Goal: Register for event/course

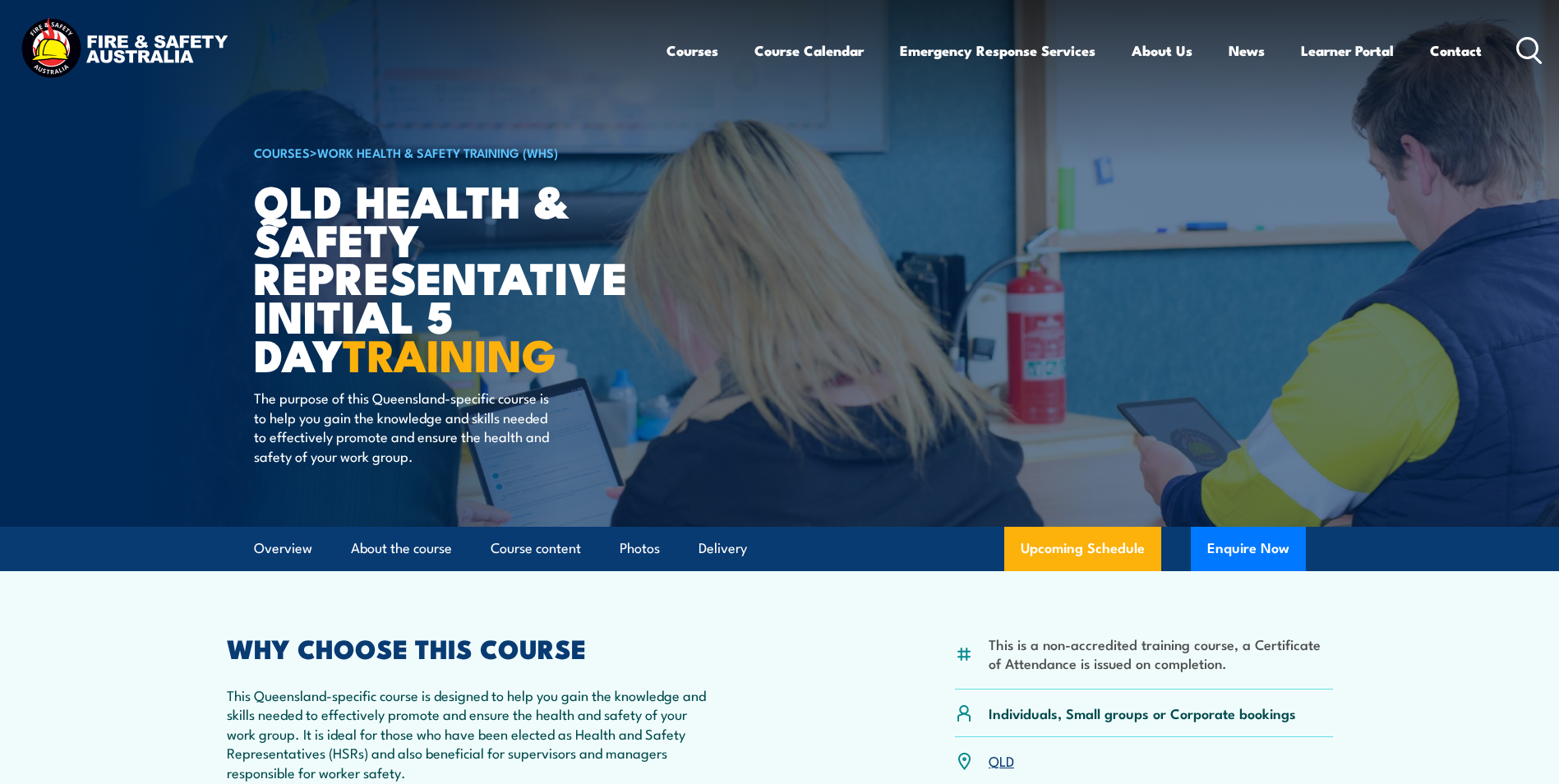
click at [1532, 57] on circle at bounding box center [1528, 48] width 20 height 20
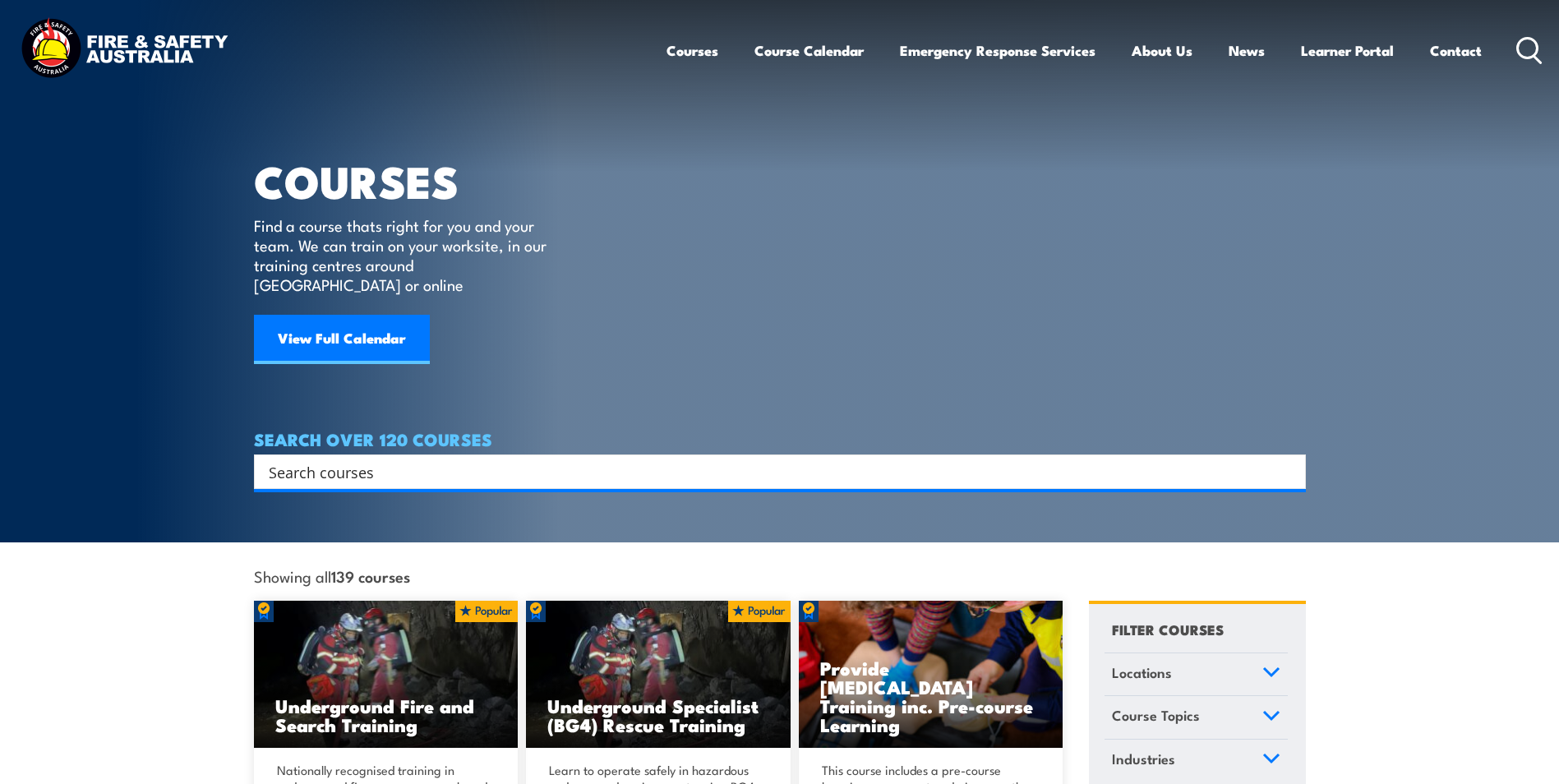
click at [379, 459] on input "Search input" at bounding box center [769, 472] width 1002 height 25
type input "Radiation"
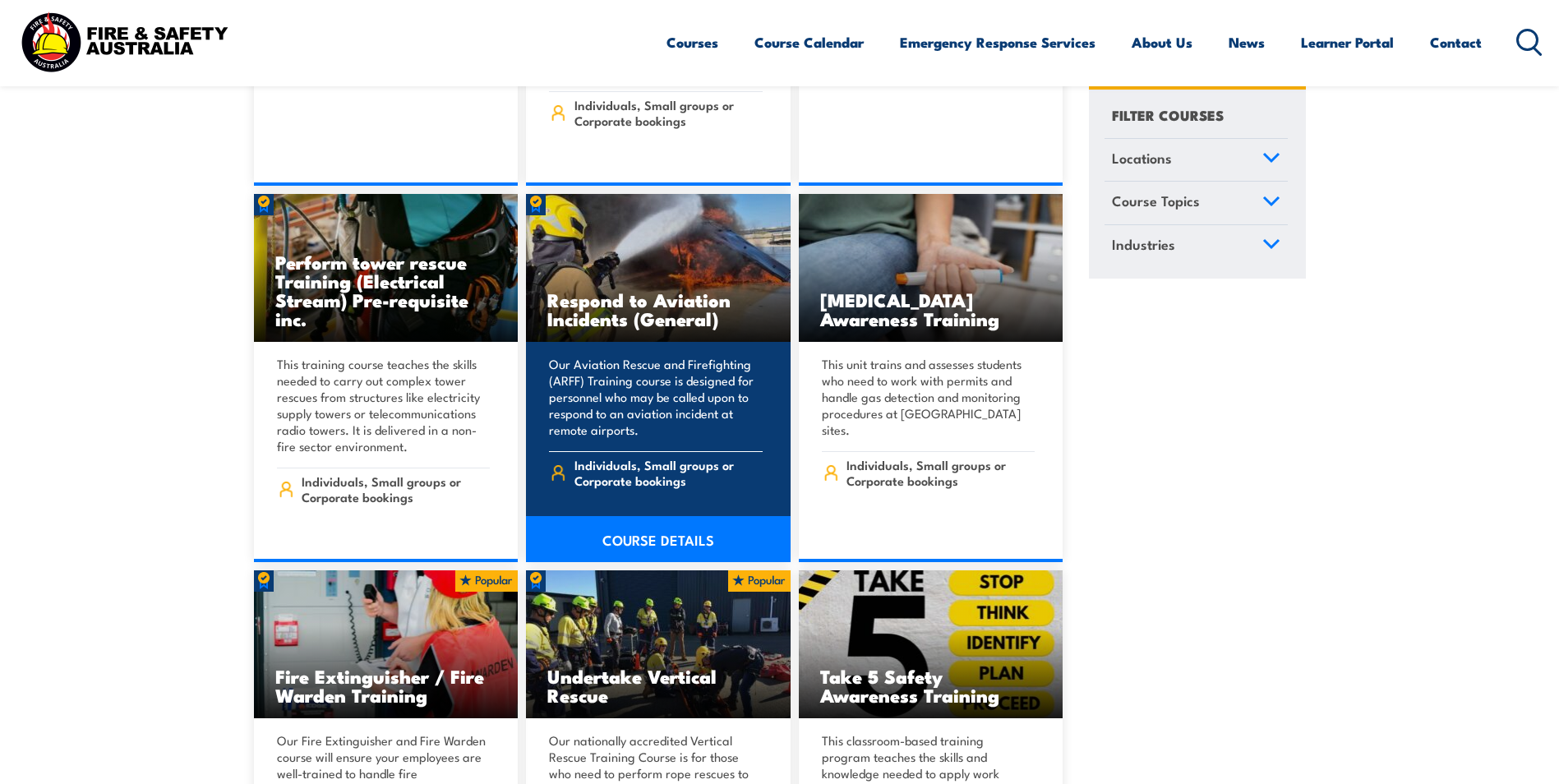
scroll to position [4601, 0]
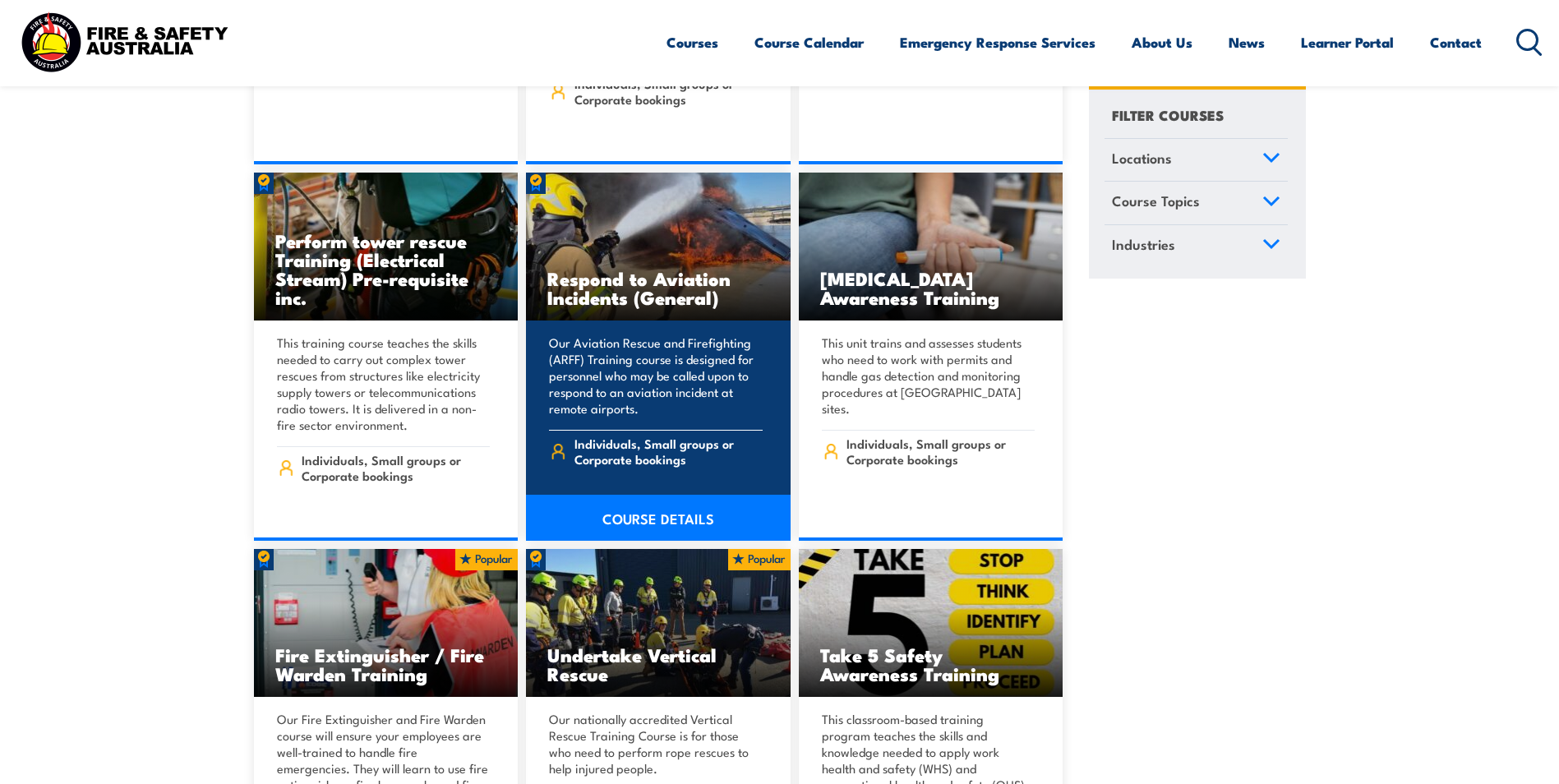
click at [666, 495] on link "COURSE DETAILS" at bounding box center [658, 517] width 265 height 46
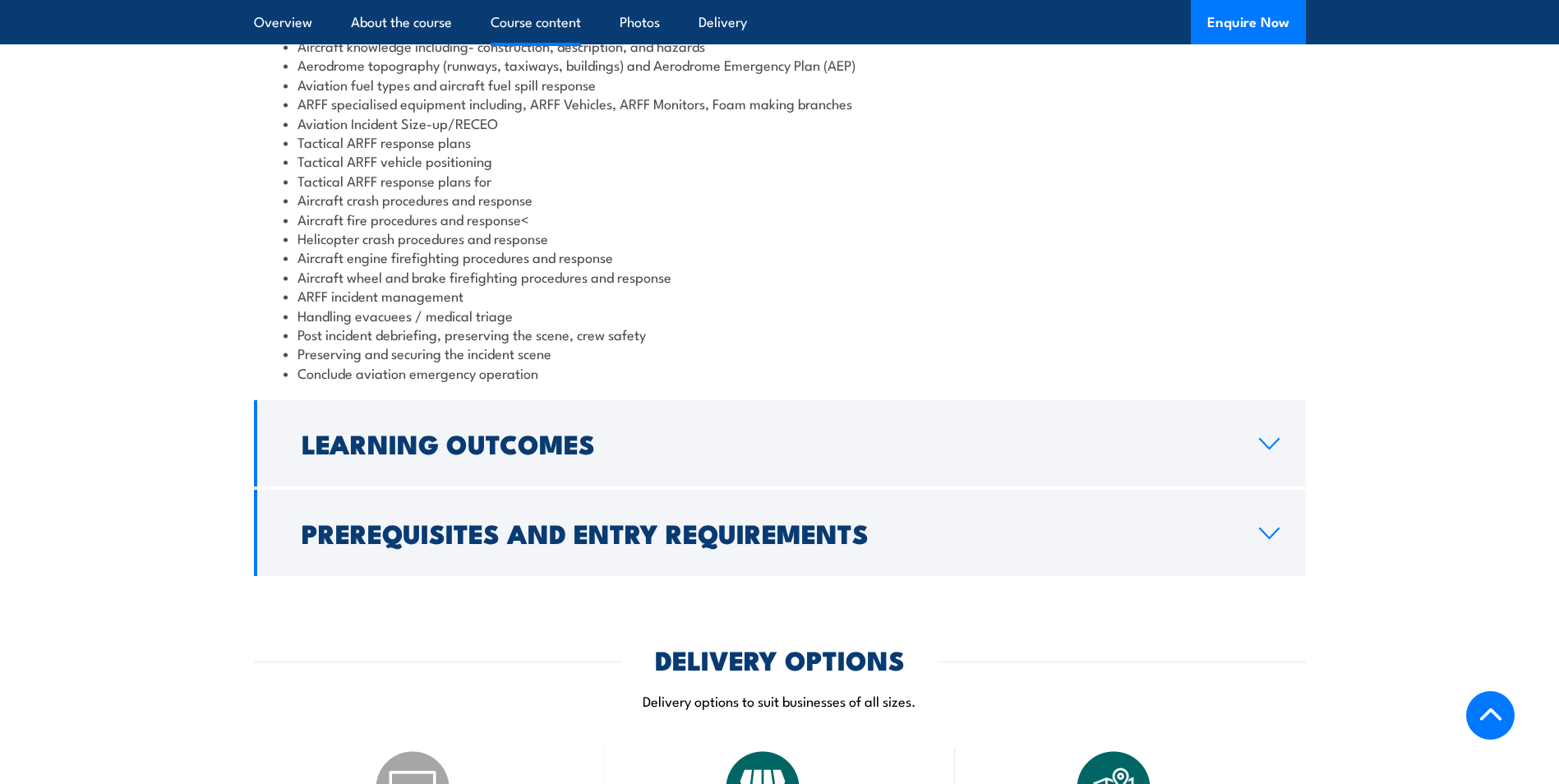
scroll to position [1725, 0]
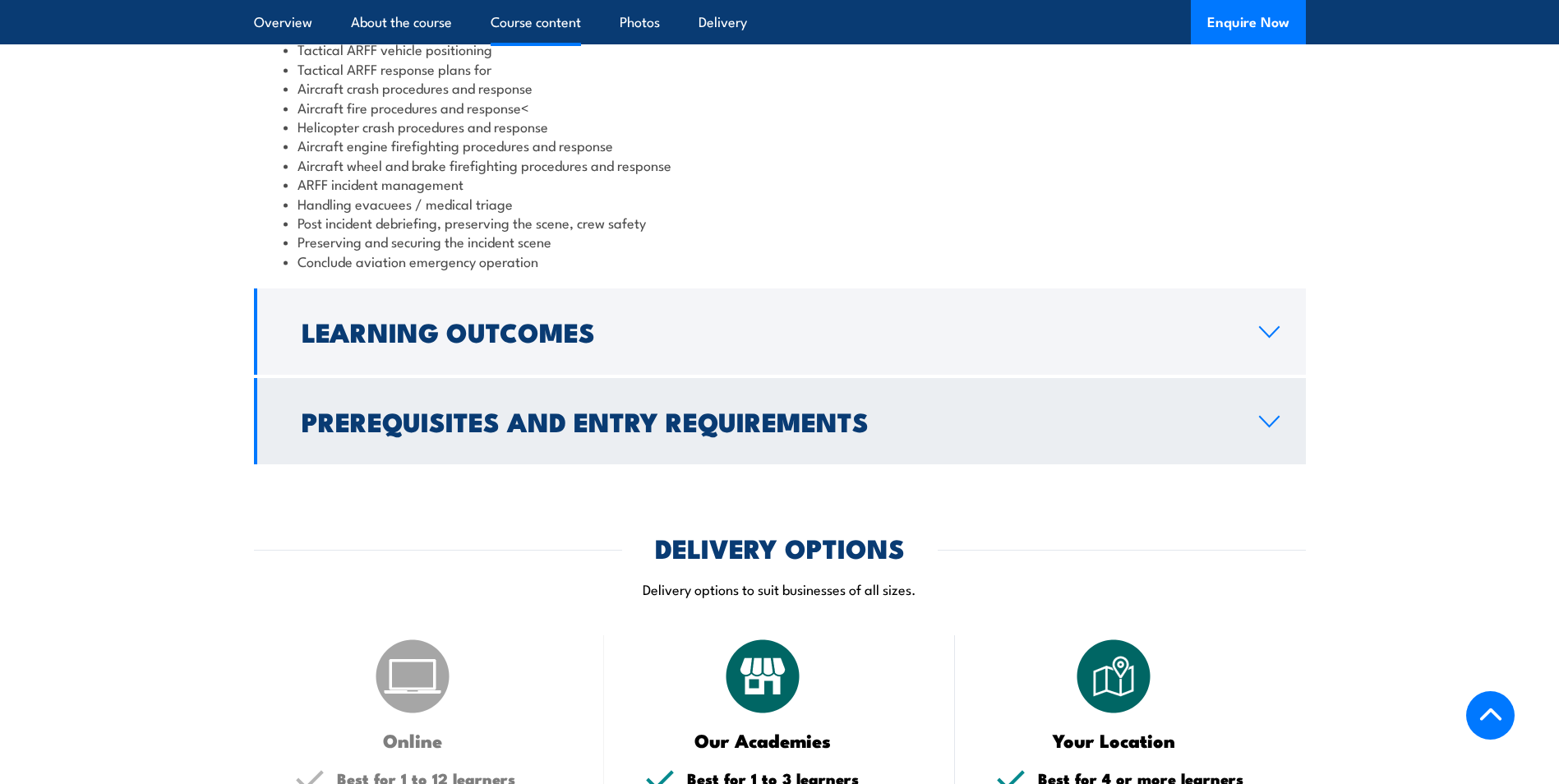
click at [1276, 428] on icon at bounding box center [1268, 422] width 22 height 13
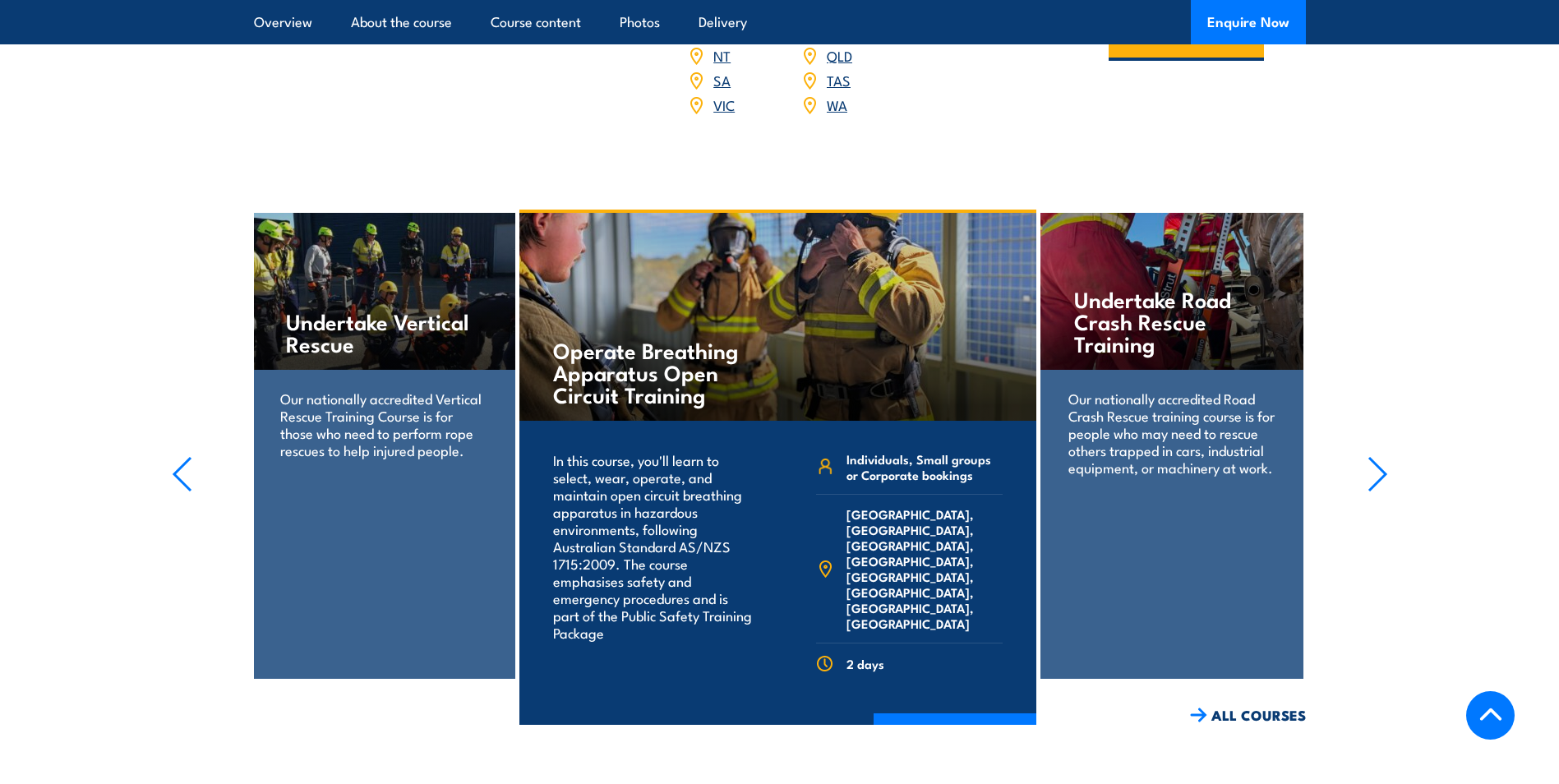
scroll to position [2570, 0]
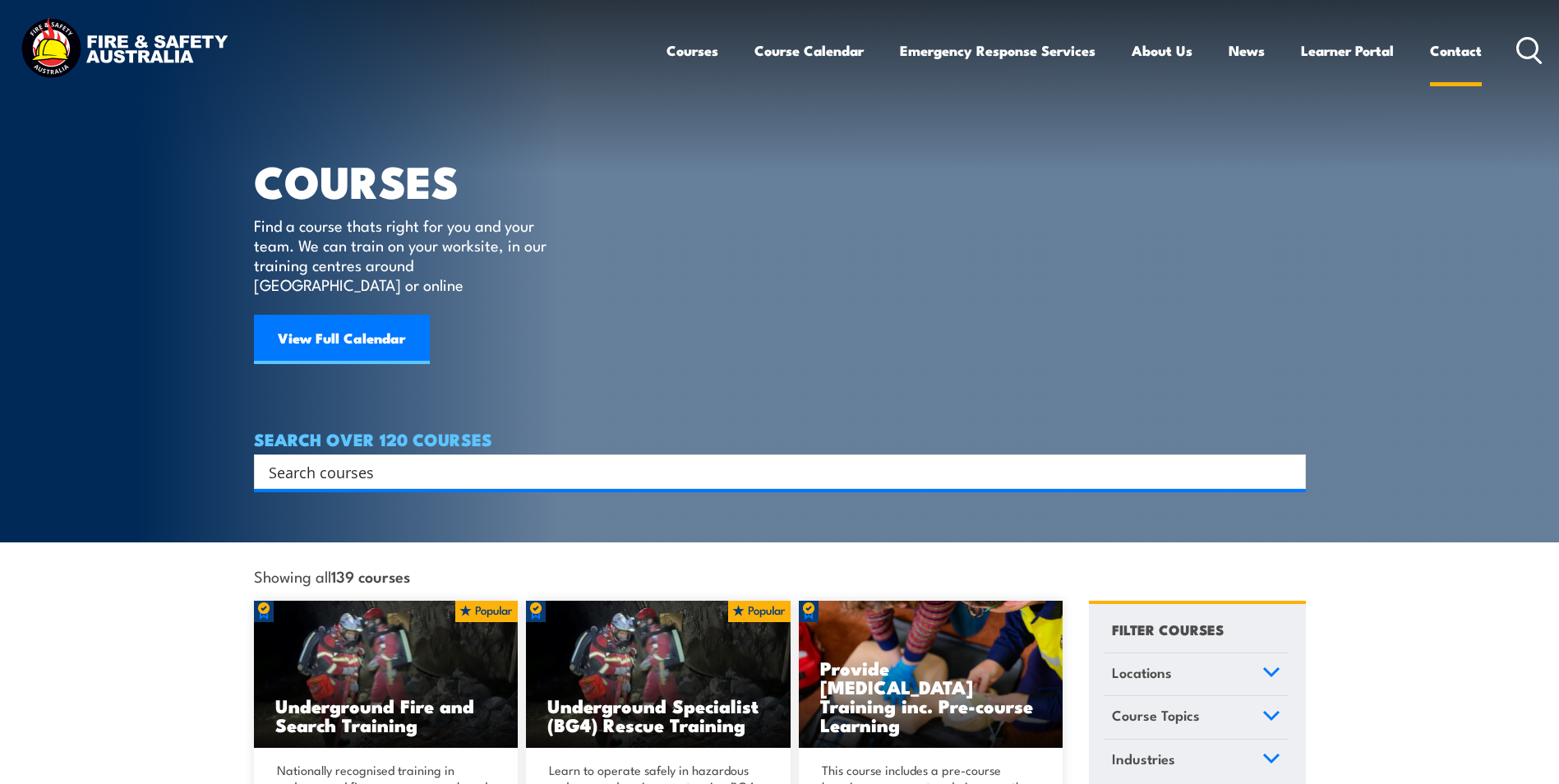
click at [1459, 52] on link "Contact" at bounding box center [1456, 50] width 51 height 44
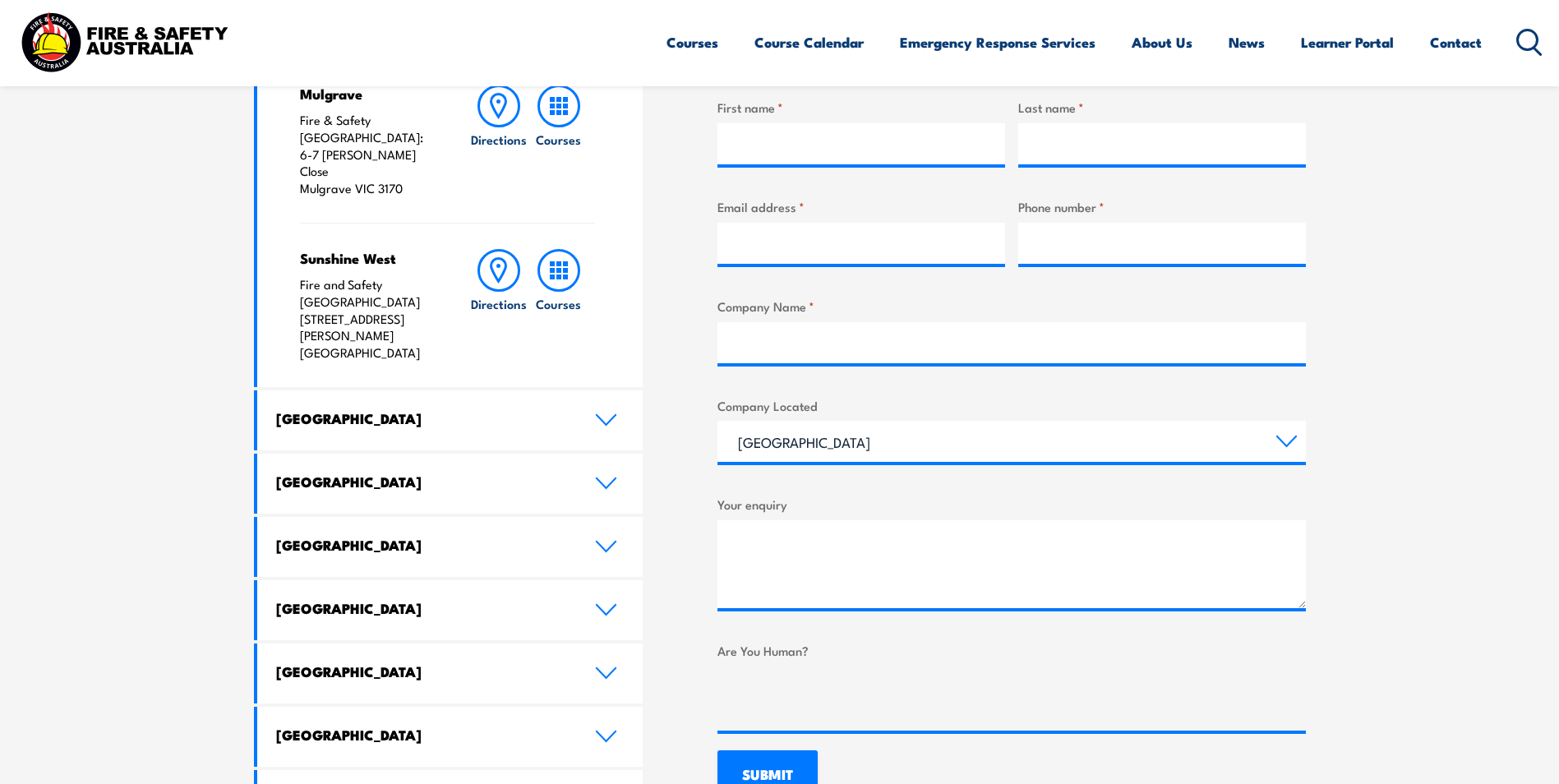
scroll to position [657, 0]
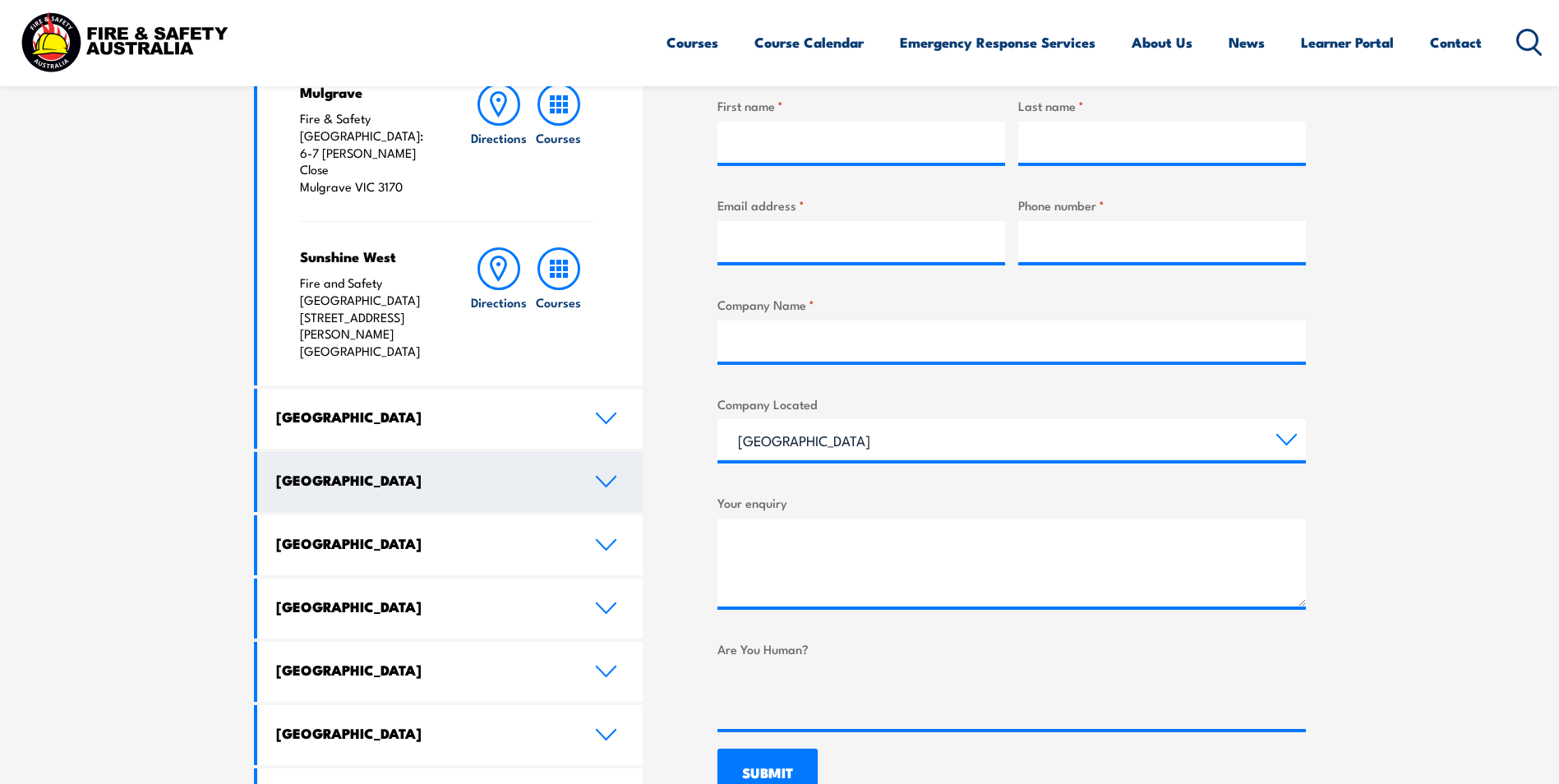
click at [599, 452] on link "[GEOGRAPHIC_DATA]" at bounding box center [450, 481] width 386 height 60
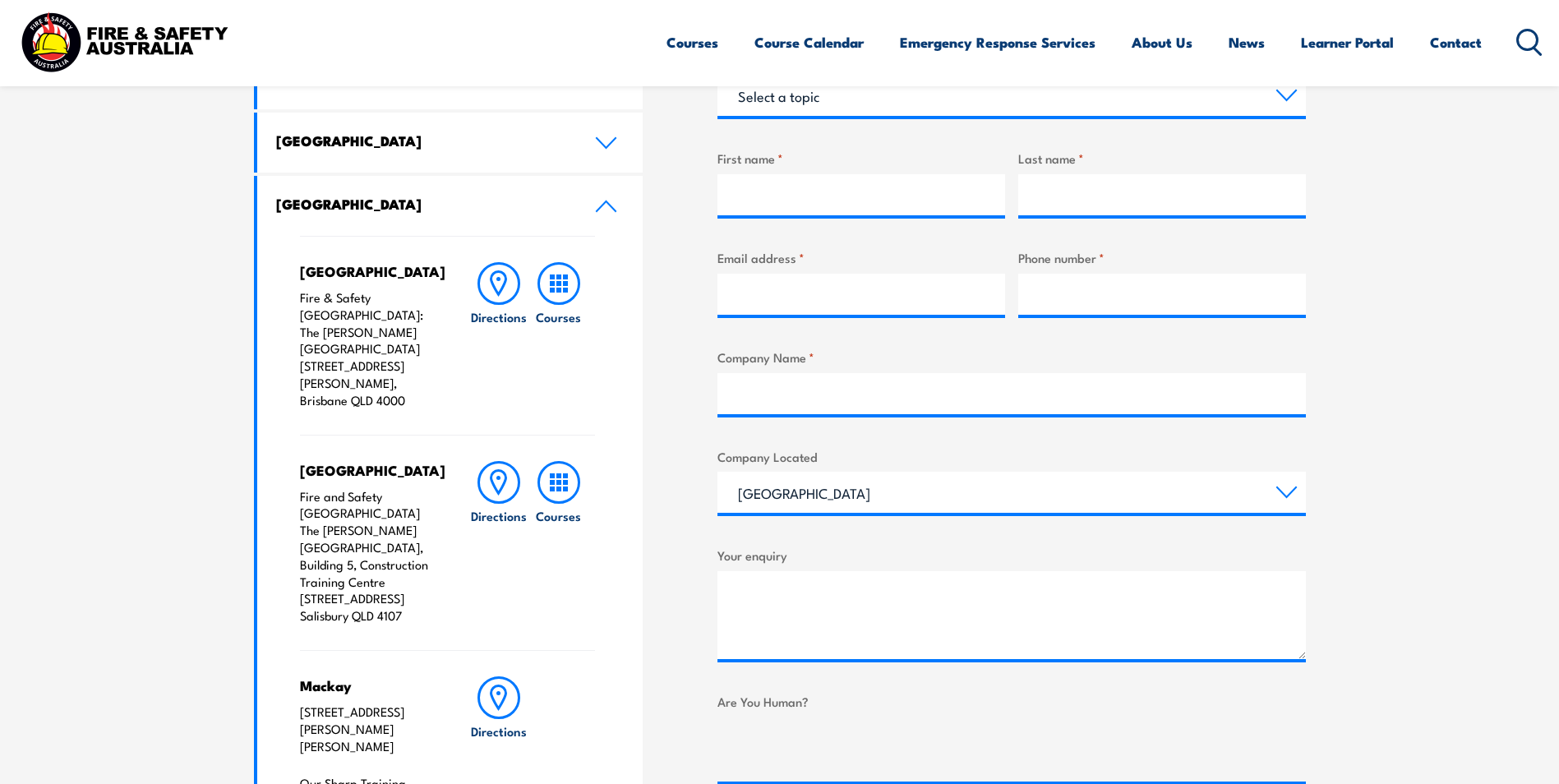
scroll to position [575, 0]
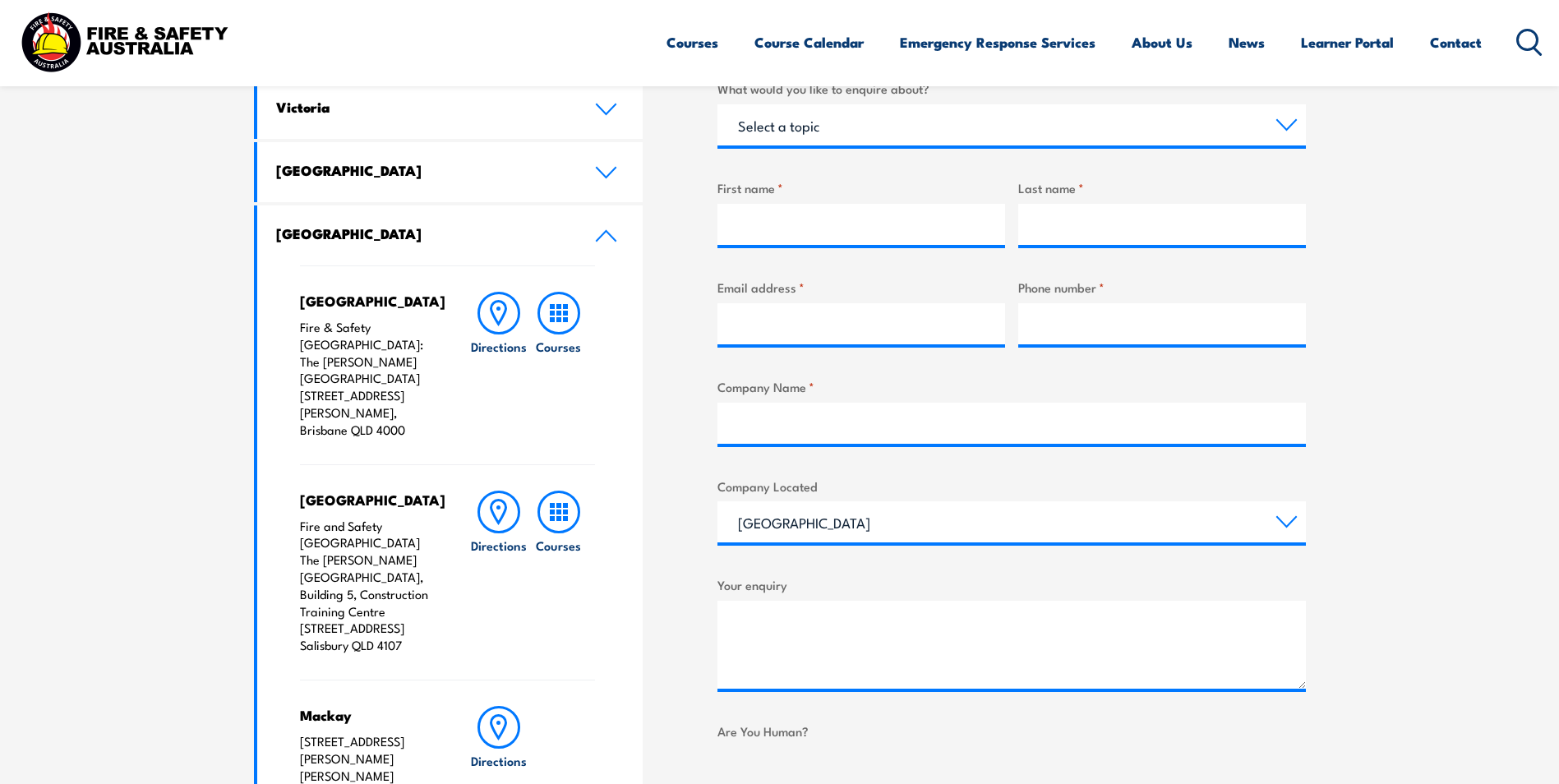
click at [608, 239] on icon at bounding box center [605, 236] width 22 height 13
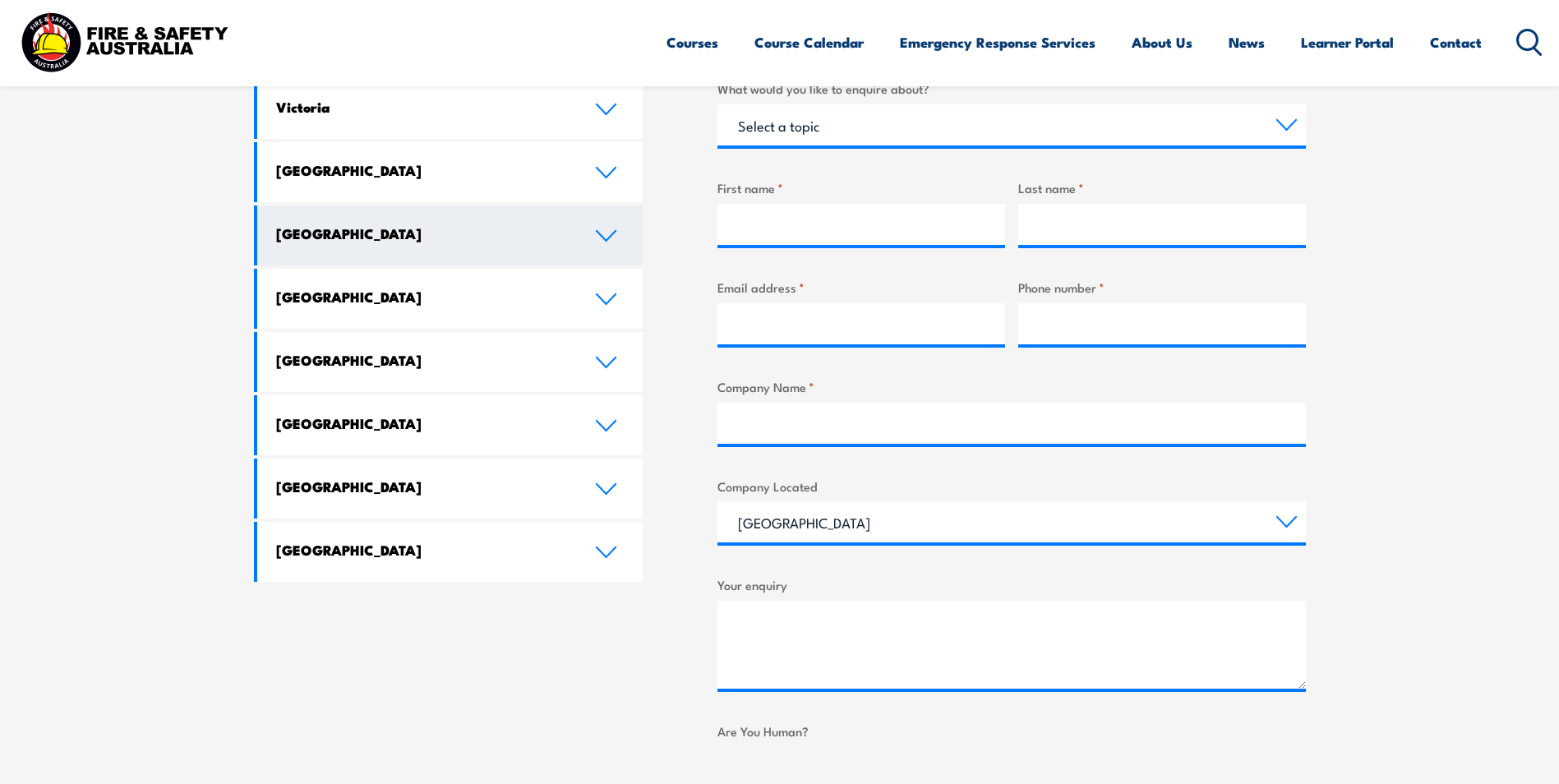
click at [607, 236] on icon at bounding box center [605, 236] width 22 height 13
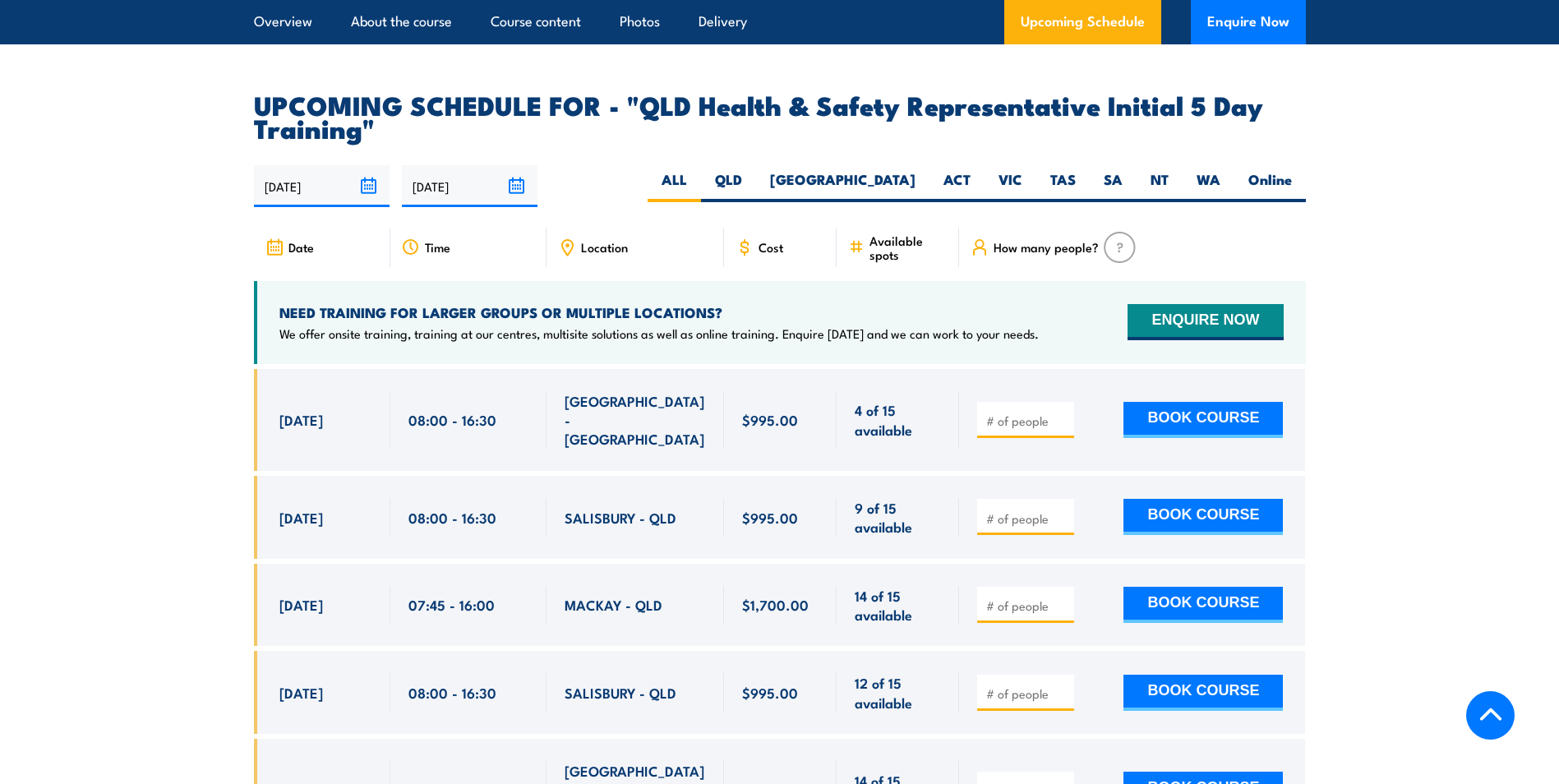
scroll to position [2876, 0]
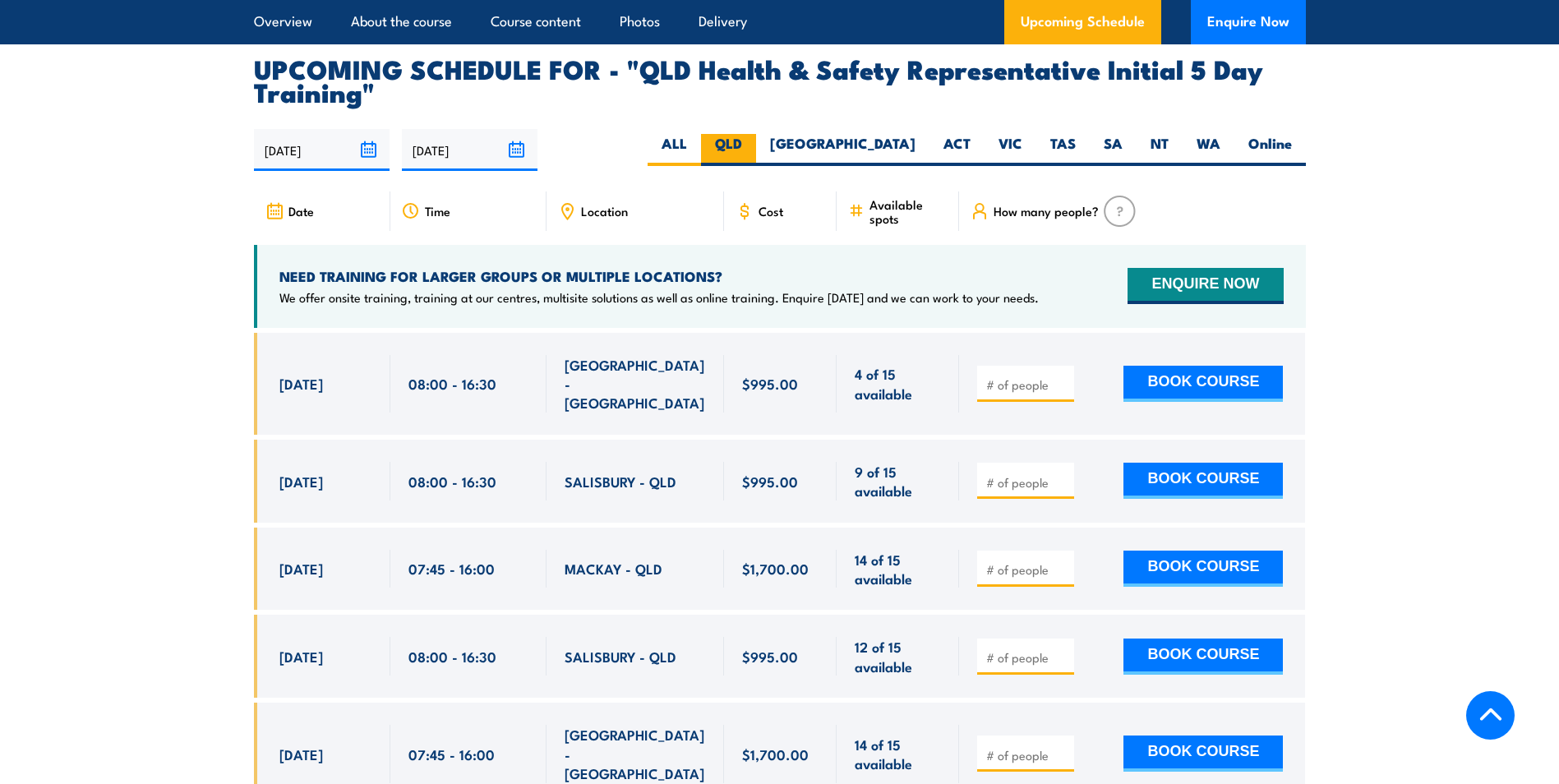
click at [756, 134] on label "QLD" at bounding box center [729, 151] width 55 height 32
click at [753, 134] on input "QLD" at bounding box center [747, 139] width 10 height 10
radio input "true"
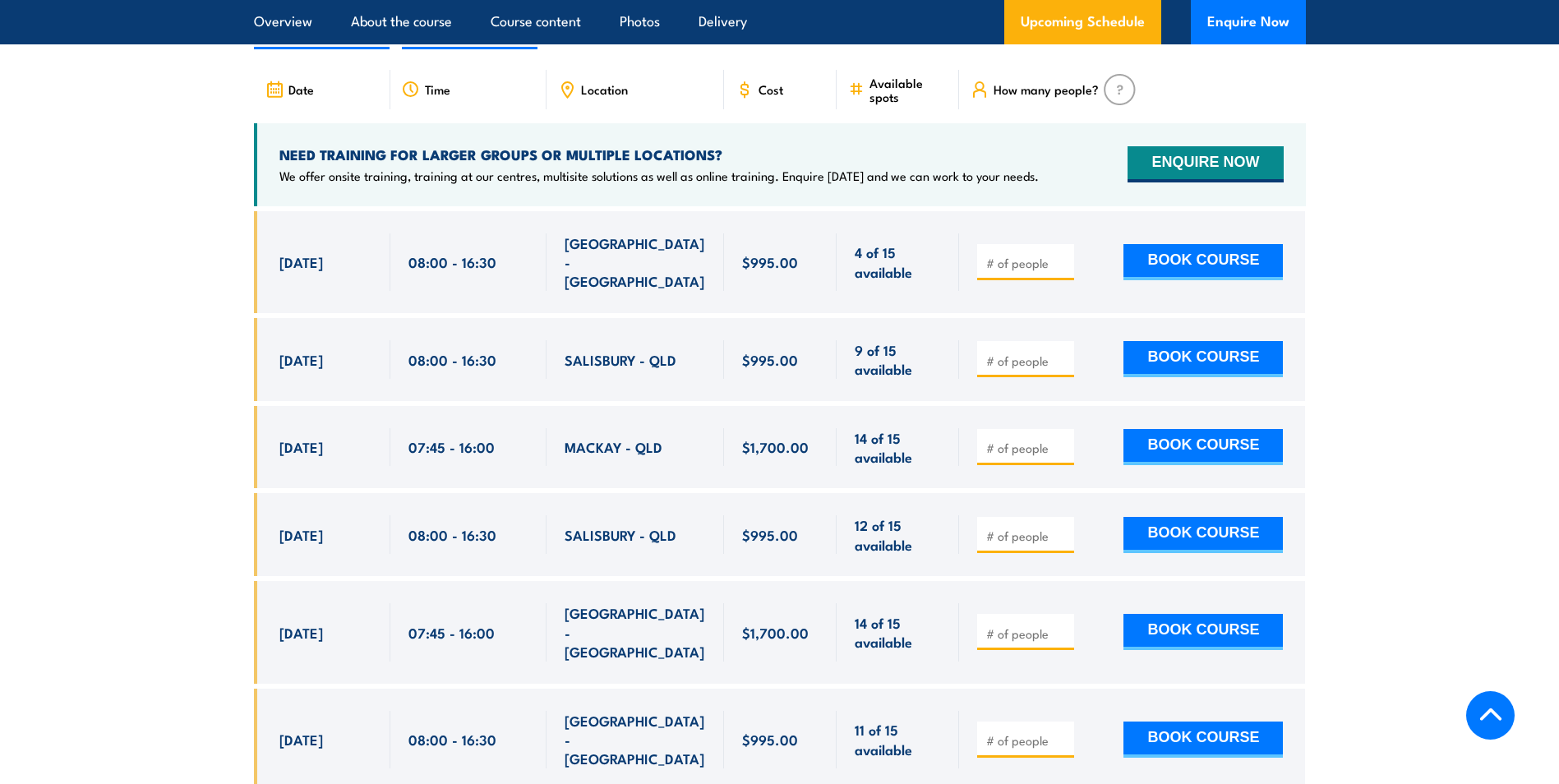
scroll to position [3080, 0]
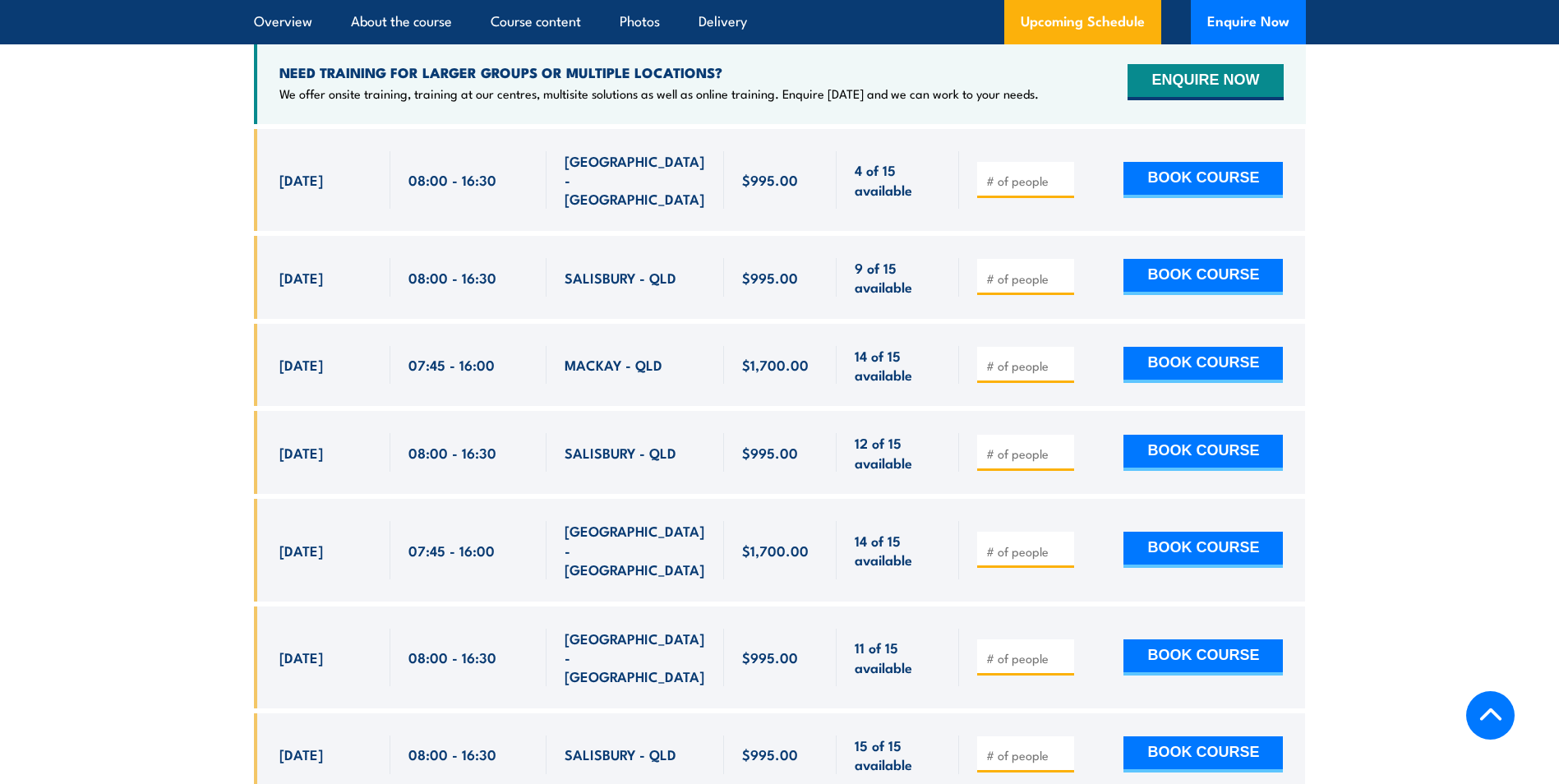
drag, startPoint x: 279, startPoint y: 519, endPoint x: 1080, endPoint y: 534, distance: 801.1
click at [1080, 534] on div "[DATE] 07:45 - 07:45" at bounding box center [780, 550] width 1052 height 102
click at [170, 574] on section "UPCOMING SCHEDULE FOR - "QLD Health & Safety Representative Initial 5 Day Train…" at bounding box center [780, 760] width 1559 height 1815
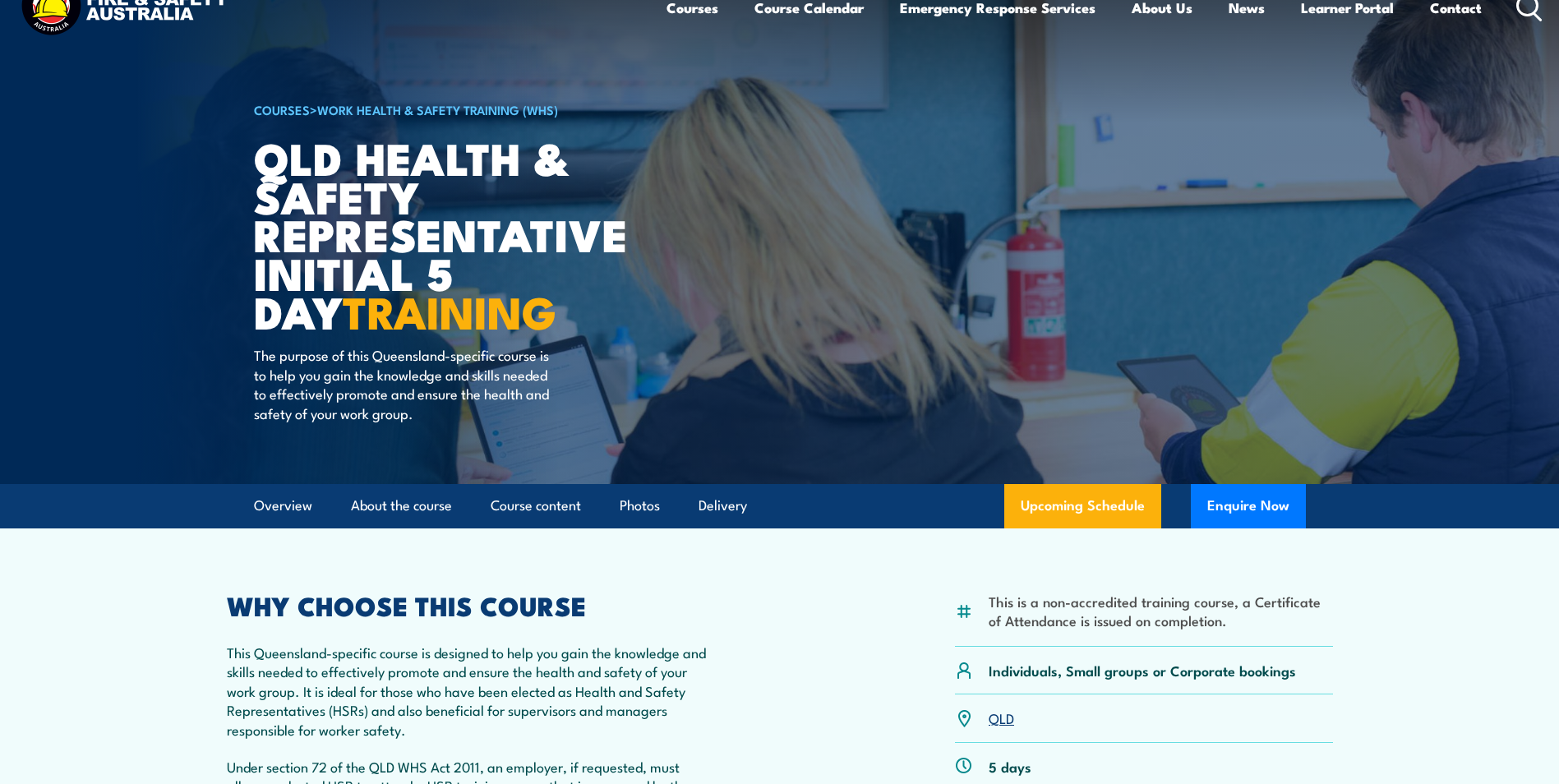
scroll to position [0, 0]
